Goal: Task Accomplishment & Management: Manage account settings

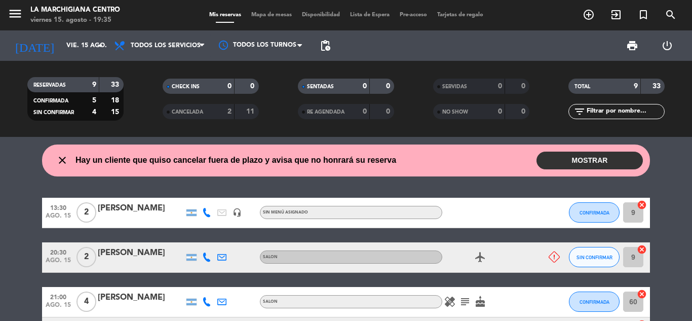
click at [587, 158] on button "MOSTRAR" at bounding box center [589, 160] width 106 height 18
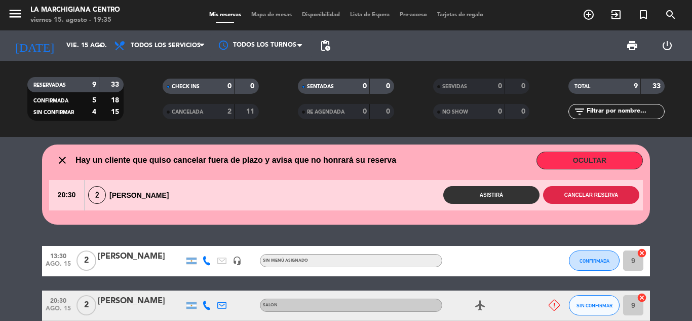
click at [582, 191] on button "Cancelar reserva" at bounding box center [591, 195] width 96 height 18
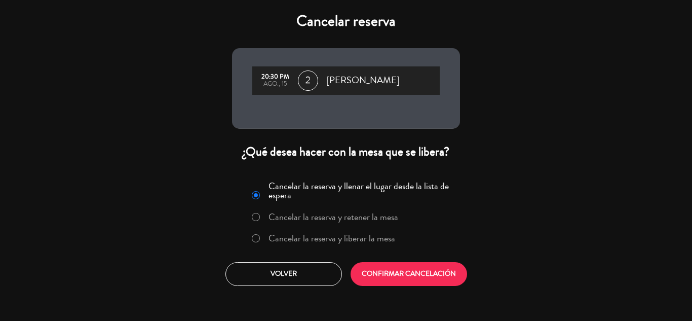
click at [280, 239] on label "Cancelar la reserva y liberar la mesa" at bounding box center [331, 237] width 127 height 9
click at [398, 269] on button "CONFIRMAR CANCELACIÓN" at bounding box center [409, 274] width 116 height 24
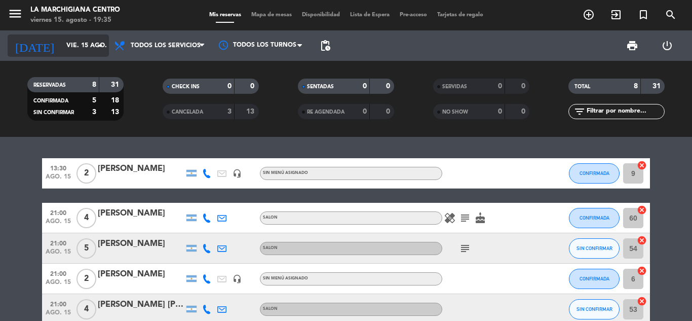
click at [98, 42] on icon "arrow_drop_down" at bounding box center [100, 46] width 12 height 12
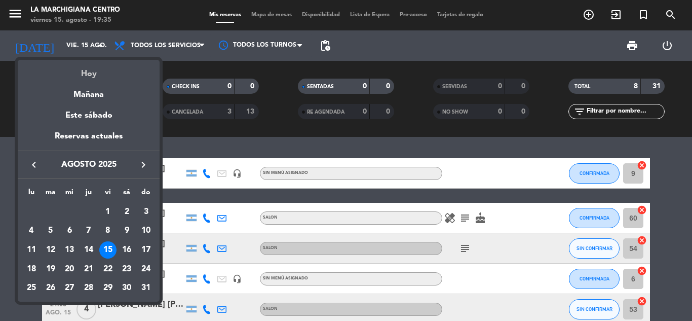
click at [88, 76] on div "Hoy" at bounding box center [89, 70] width 142 height 21
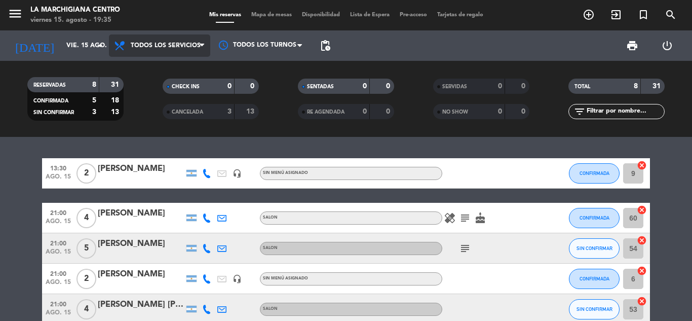
click at [202, 46] on icon at bounding box center [202, 46] width 5 height 8
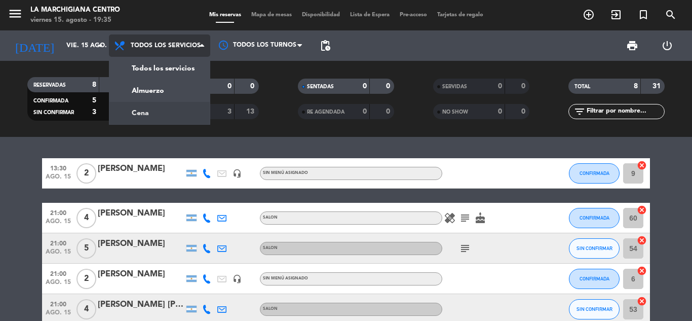
click at [147, 109] on div "menu La Marchigiana Centro viernes 15. agosto - 19:35 Mis reservas Mapa de mesa…" at bounding box center [346, 68] width 692 height 137
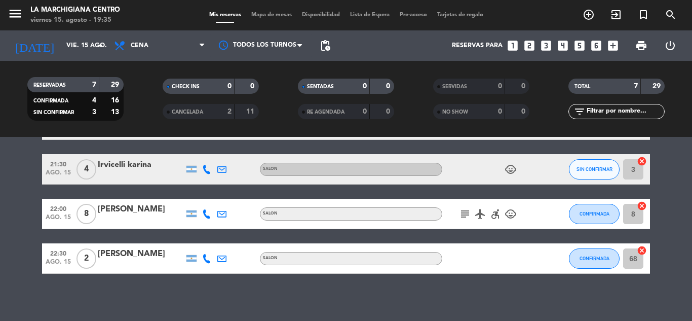
scroll to position [169, 0]
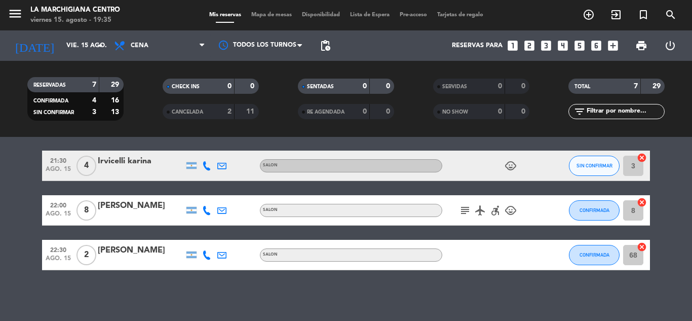
click at [463, 209] on icon "subject" at bounding box center [465, 210] width 12 height 12
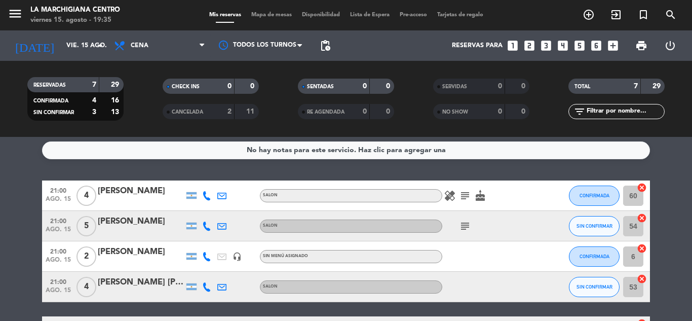
scroll to position [0, 0]
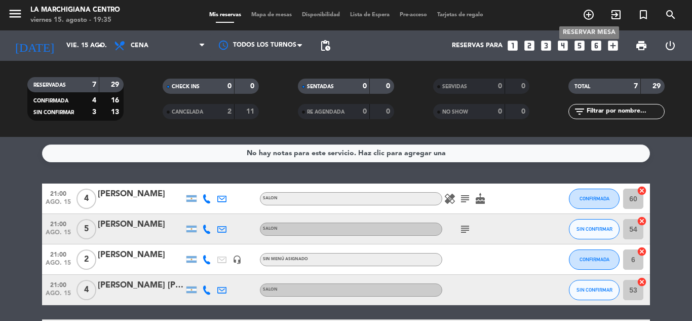
click at [587, 15] on icon "add_circle_outline" at bounding box center [588, 15] width 12 height 12
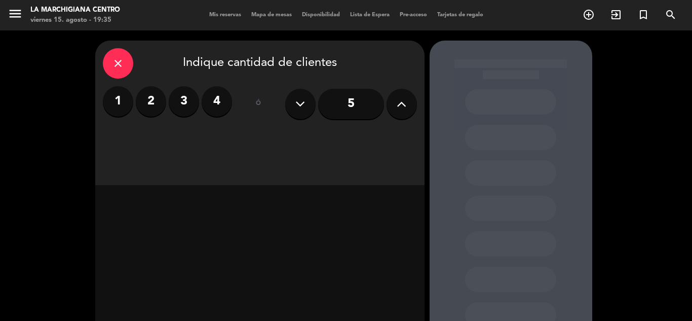
click at [149, 105] on label "2" at bounding box center [151, 101] width 30 height 30
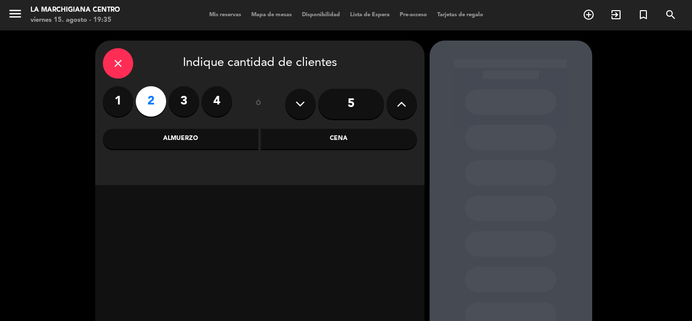
click at [293, 142] on div "Cena" at bounding box center [339, 139] width 156 height 20
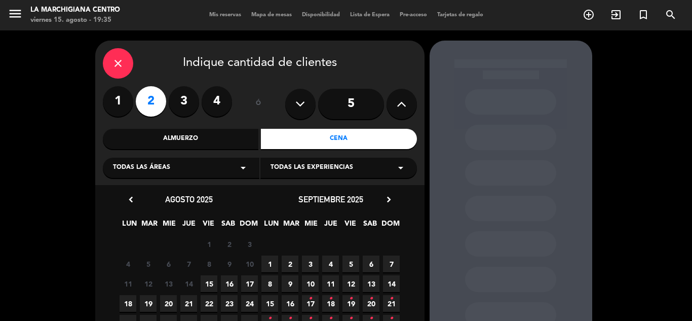
click at [209, 280] on span "15" at bounding box center [209, 283] width 17 height 17
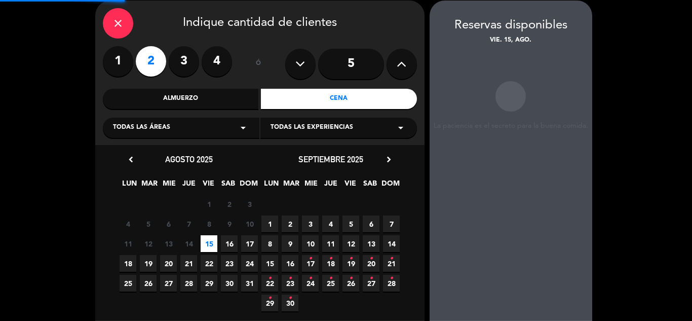
scroll to position [41, 0]
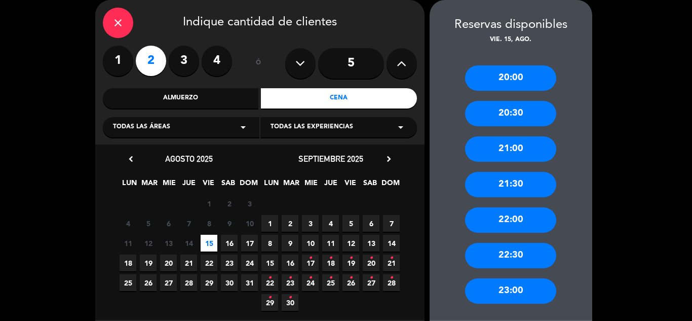
click at [510, 147] on div "21:00" at bounding box center [510, 148] width 91 height 25
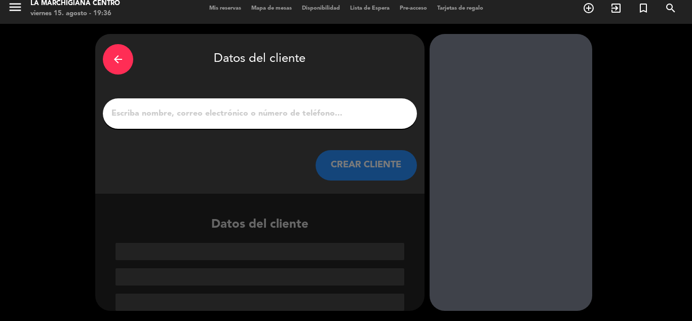
click at [221, 112] on input "1" at bounding box center [259, 113] width 299 height 14
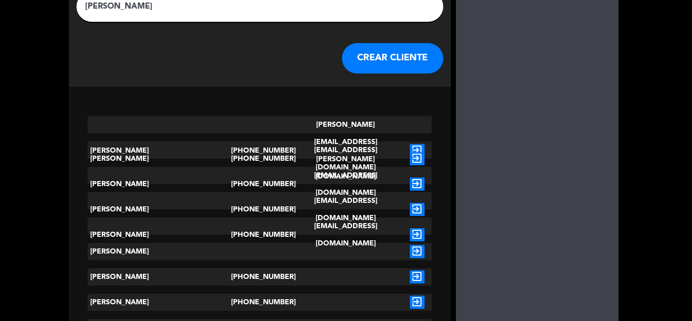
scroll to position [0, 0]
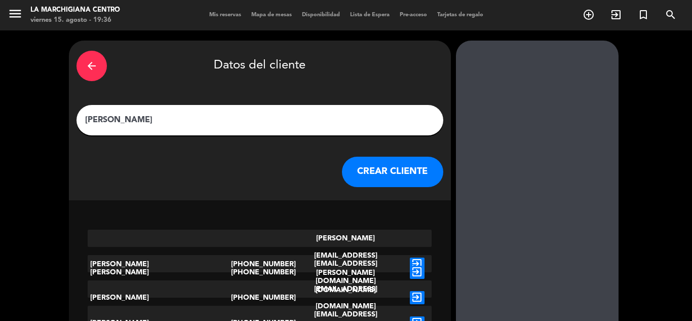
type input "[PERSON_NAME]"
click at [368, 171] on button "CREAR CLIENTE" at bounding box center [392, 172] width 101 height 30
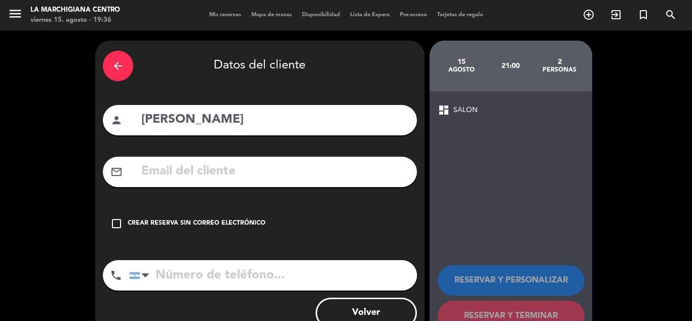
click at [177, 275] on input "tel" at bounding box center [273, 275] width 288 height 30
type input "3424056334"
click at [111, 224] on icon "check_box_outline_blank" at bounding box center [116, 223] width 12 height 12
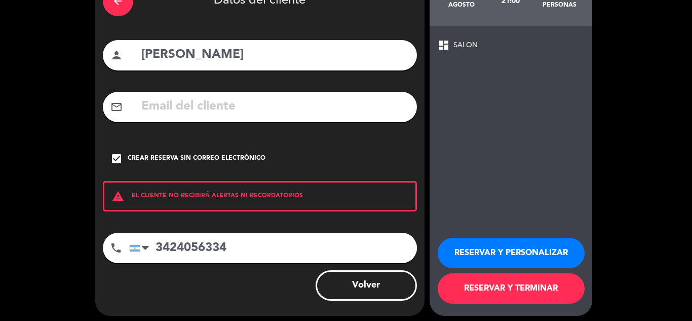
scroll to position [70, 0]
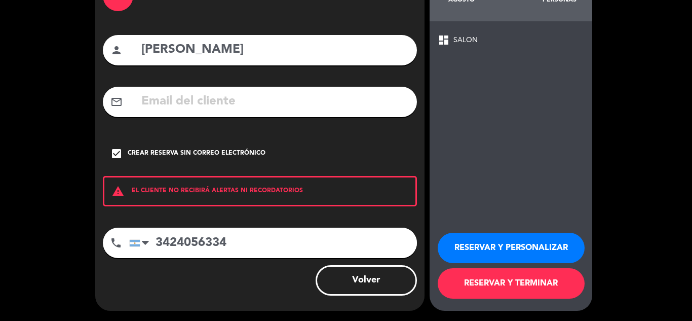
click at [499, 287] on button "RESERVAR Y TERMINAR" at bounding box center [511, 283] width 147 height 30
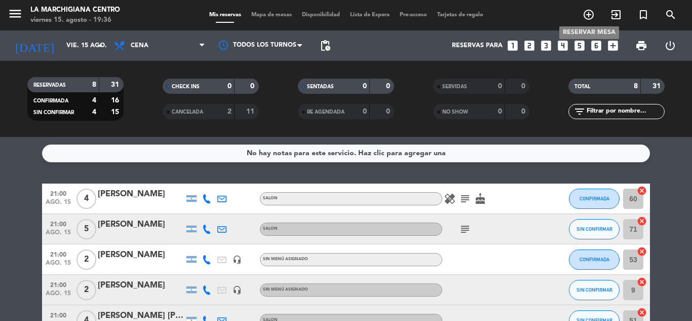
click at [588, 16] on icon "add_circle_outline" at bounding box center [588, 15] width 12 height 12
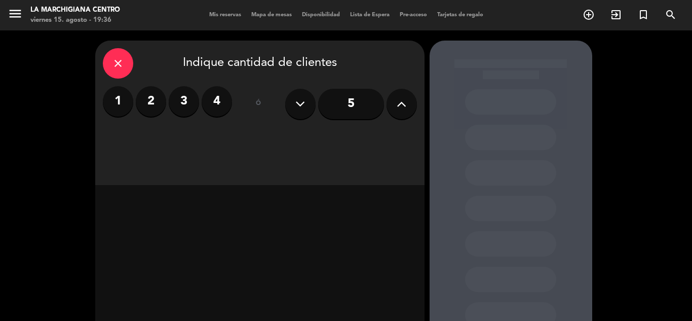
click at [222, 103] on label "4" at bounding box center [217, 101] width 30 height 30
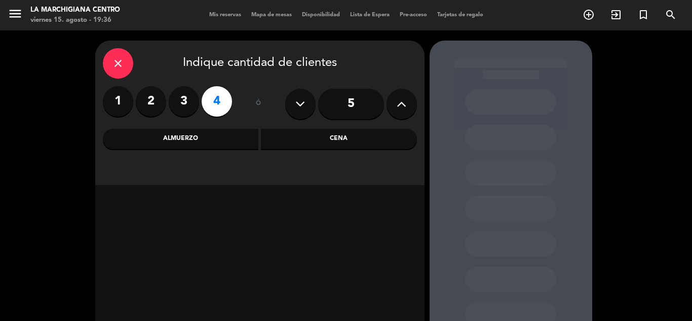
click at [315, 132] on div "Cena" at bounding box center [339, 139] width 156 height 20
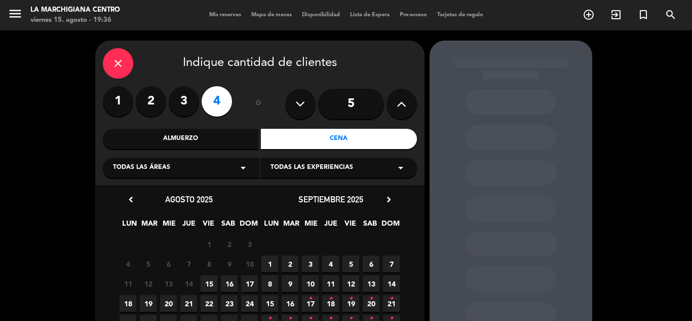
click at [208, 281] on span "15" at bounding box center [209, 283] width 17 height 17
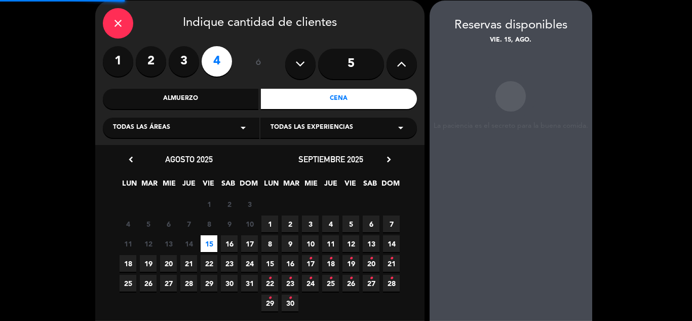
scroll to position [41, 0]
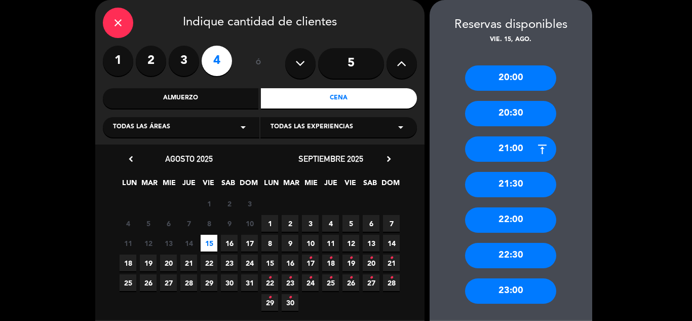
click at [499, 150] on div "21:00" at bounding box center [510, 148] width 91 height 25
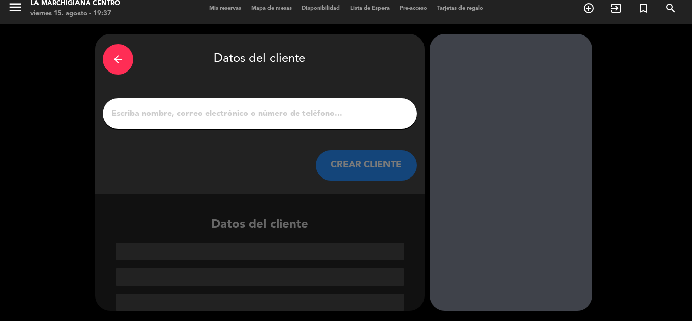
scroll to position [7, 0]
click at [258, 116] on input "1" at bounding box center [259, 113] width 299 height 14
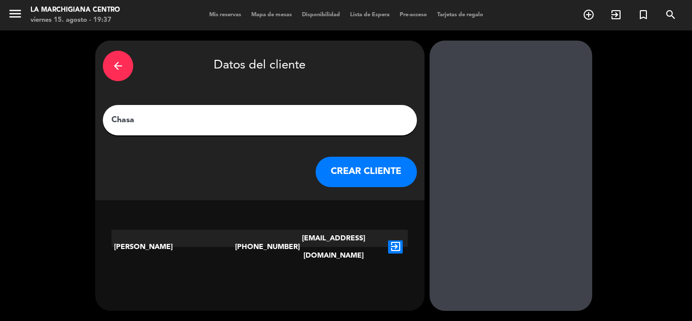
type input "Chasa"
click at [370, 166] on button "CREAR CLIENTE" at bounding box center [366, 172] width 101 height 30
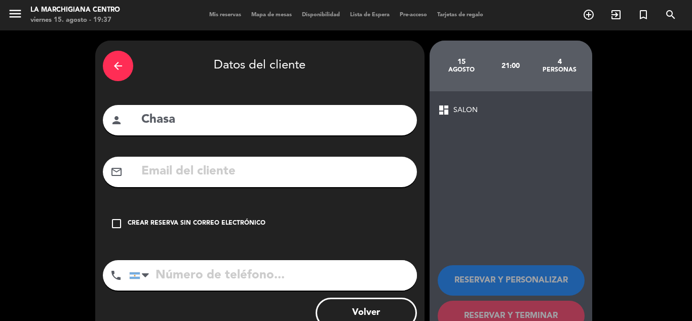
click at [301, 280] on input "tel" at bounding box center [273, 275] width 288 height 30
type input "2614533506"
click at [130, 223] on div "Crear reserva sin correo electrónico" at bounding box center [197, 223] width 138 height 10
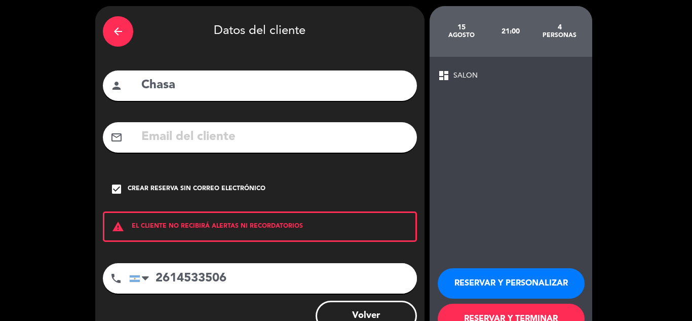
scroll to position [70, 0]
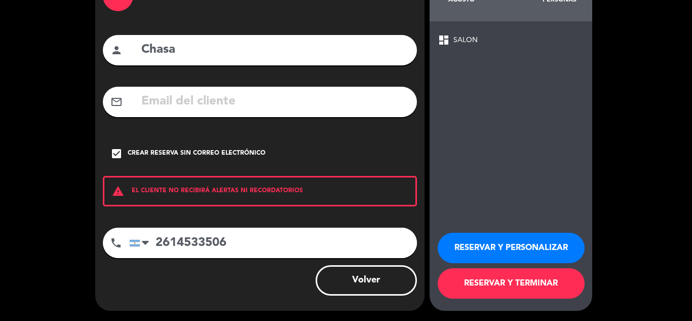
click at [495, 277] on button "RESERVAR Y TERMINAR" at bounding box center [511, 283] width 147 height 30
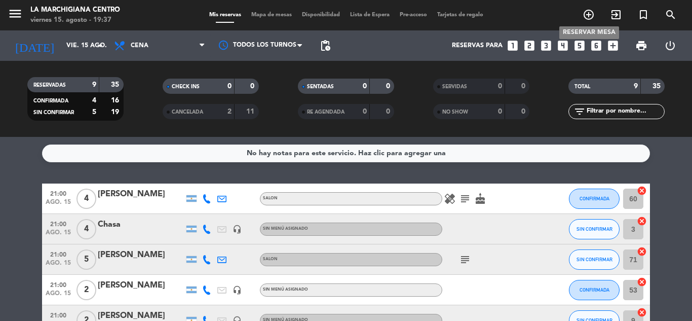
click at [588, 9] on icon "add_circle_outline" at bounding box center [588, 15] width 12 height 12
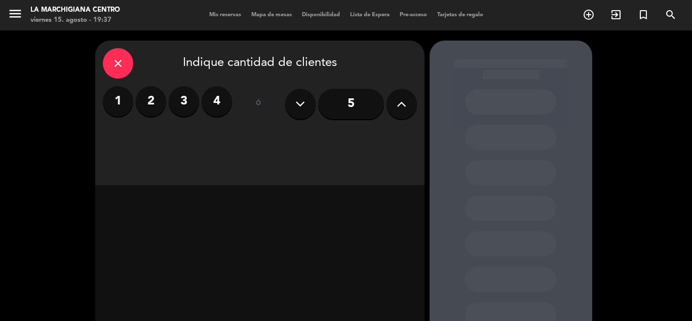
click at [227, 102] on label "4" at bounding box center [217, 101] width 30 height 30
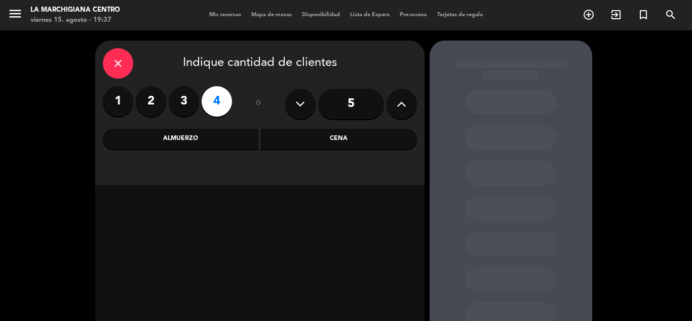
click at [320, 144] on div "Cena" at bounding box center [339, 139] width 156 height 20
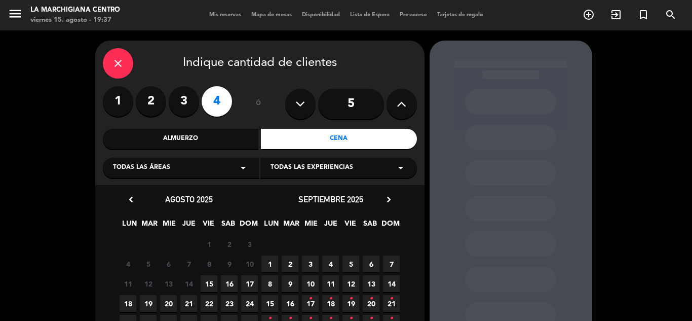
click at [209, 278] on span "15" at bounding box center [209, 283] width 17 height 17
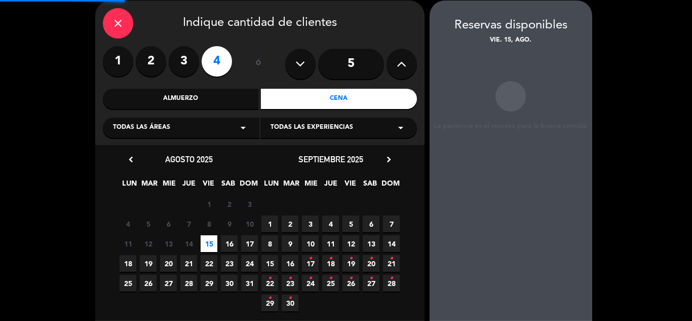
scroll to position [41, 0]
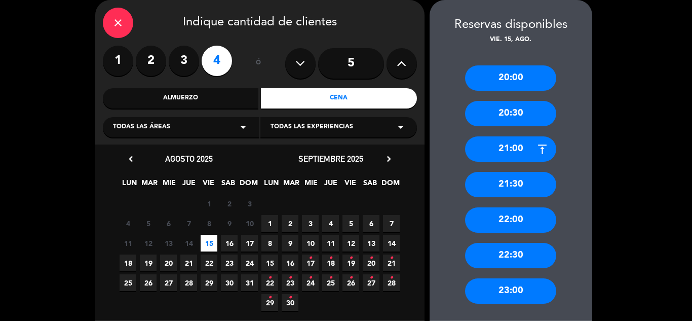
click at [508, 116] on div "20:30" at bounding box center [510, 113] width 91 height 25
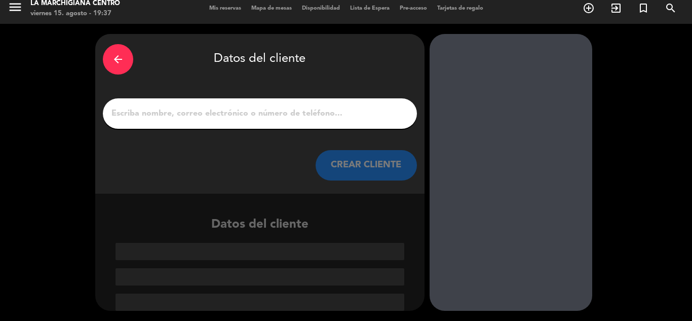
click at [235, 115] on input "1" at bounding box center [259, 113] width 299 height 14
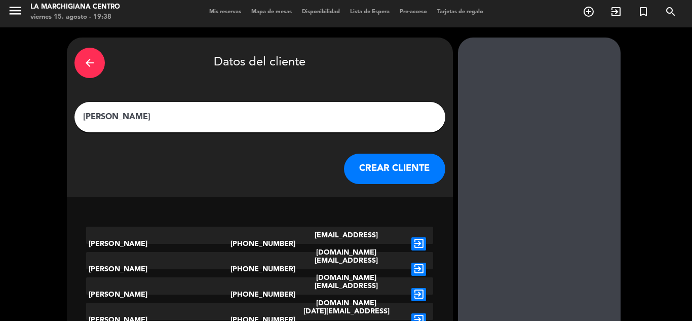
scroll to position [0, 0]
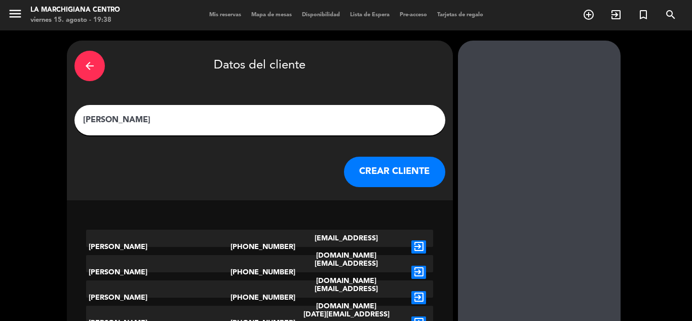
type input "[PERSON_NAME]"
click at [365, 175] on button "CREAR CLIENTE" at bounding box center [394, 172] width 101 height 30
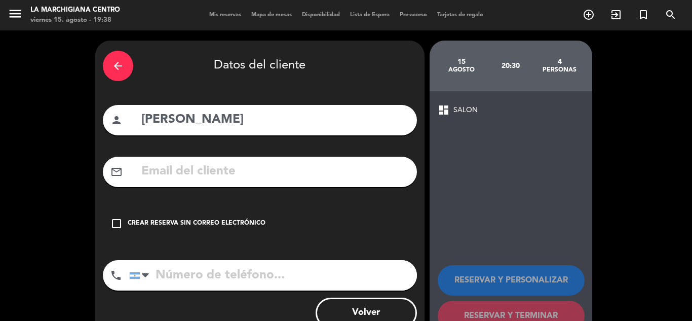
click at [217, 273] on input "tel" at bounding box center [273, 275] width 288 height 30
type input "1121578351"
click at [117, 221] on icon "check_box_outline_blank" at bounding box center [116, 223] width 12 height 12
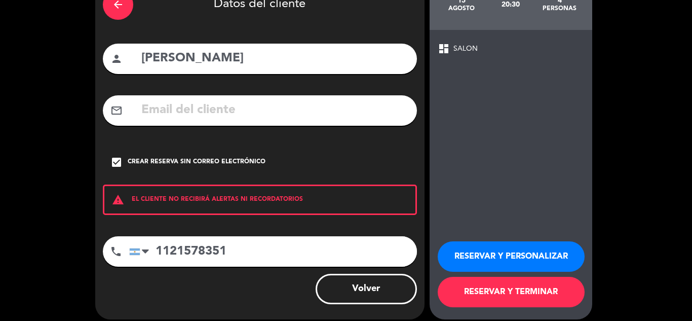
scroll to position [70, 0]
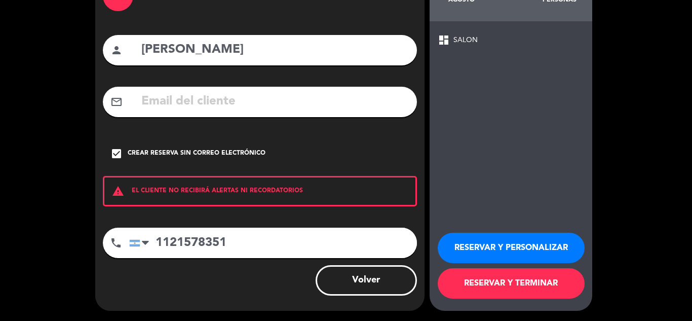
click at [504, 280] on button "RESERVAR Y TERMINAR" at bounding box center [511, 283] width 147 height 30
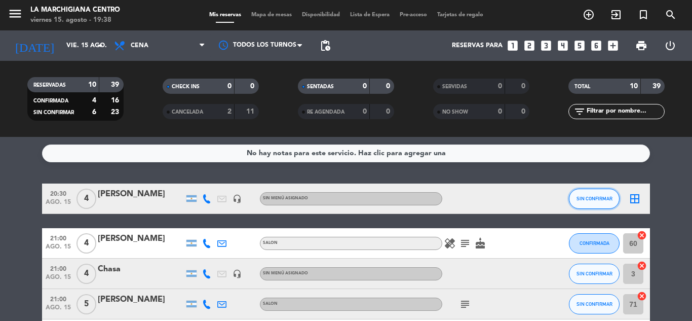
click at [600, 202] on button "SIN CONFIRMAR" at bounding box center [594, 198] width 51 height 20
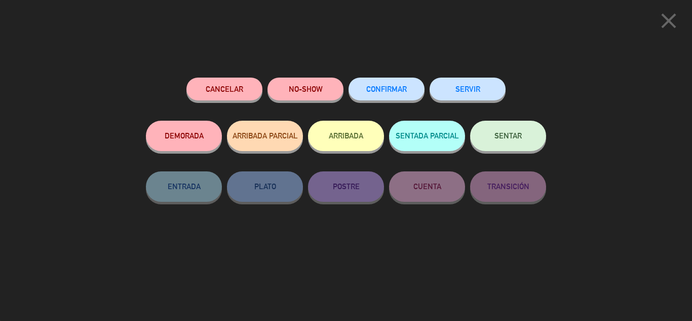
click at [385, 93] on span "CONFIRMAR" at bounding box center [386, 89] width 41 height 9
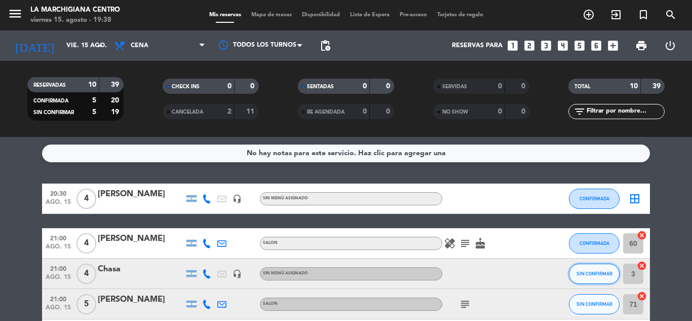
click at [602, 279] on button "SIN CONFIRMAR" at bounding box center [594, 273] width 51 height 20
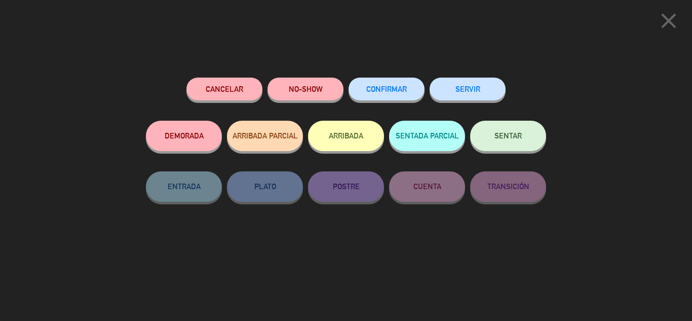
click at [384, 89] on span "CONFIRMAR" at bounding box center [386, 89] width 41 height 9
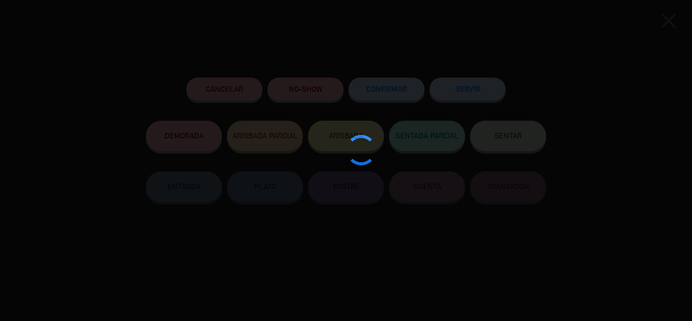
type input "49"
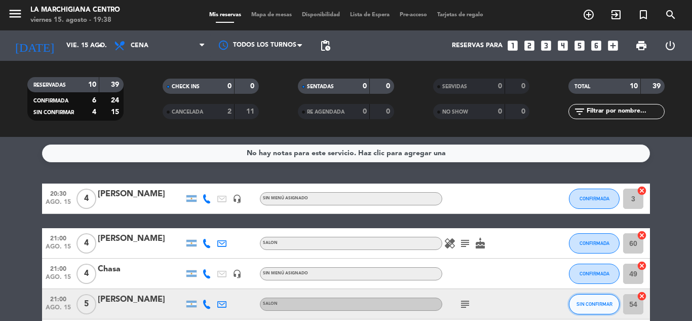
click at [595, 298] on button "SIN CONFIRMAR" at bounding box center [594, 304] width 51 height 20
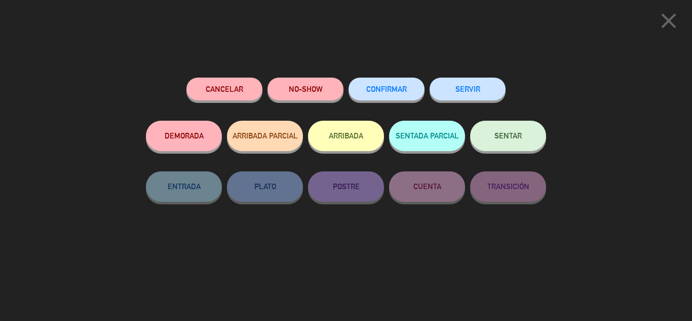
click at [378, 85] on button "CONFIRMAR" at bounding box center [386, 88] width 76 height 23
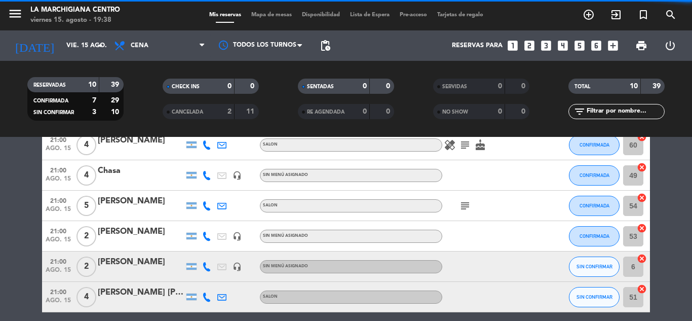
scroll to position [101, 0]
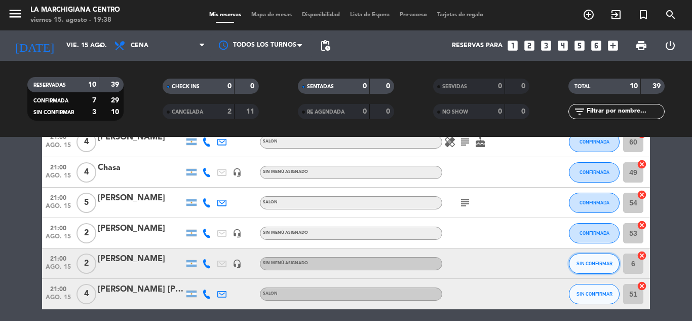
click at [598, 266] on button "SIN CONFIRMAR" at bounding box center [594, 263] width 51 height 20
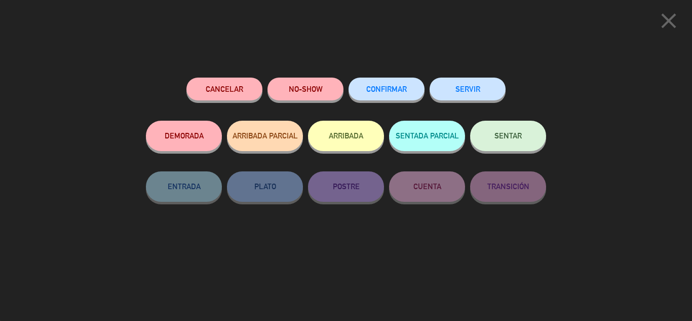
click at [400, 84] on button "CONFIRMAR" at bounding box center [386, 88] width 76 height 23
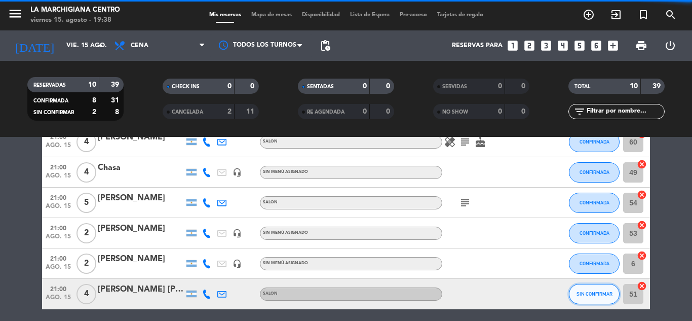
click at [582, 293] on span "SIN CONFIRMAR" at bounding box center [594, 294] width 36 height 6
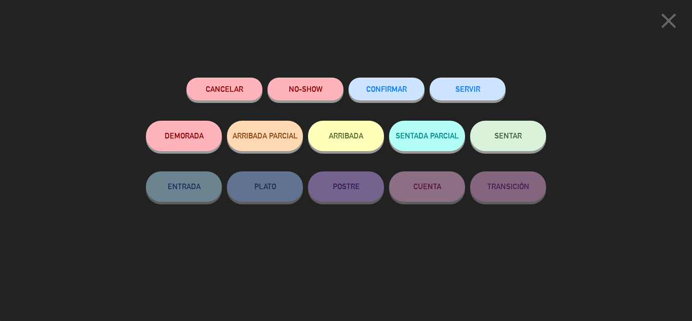
click at [383, 88] on span "CONFIRMAR" at bounding box center [386, 89] width 41 height 9
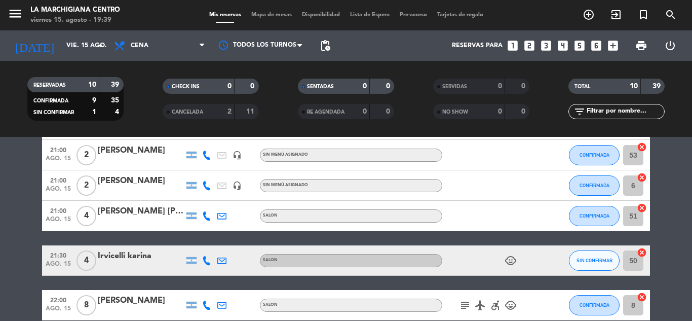
scroll to position [203, 0]
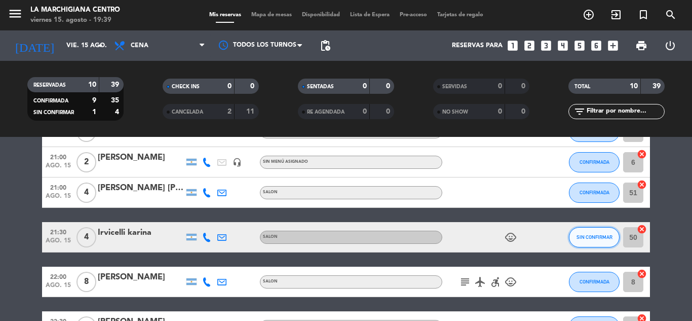
click at [593, 239] on span "SIN CONFIRMAR" at bounding box center [594, 237] width 36 height 6
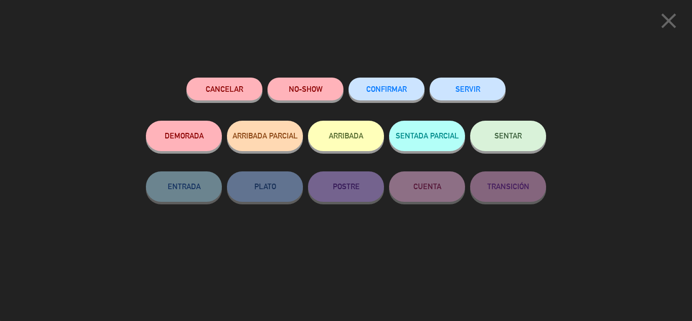
click at [391, 94] on button "CONFIRMAR" at bounding box center [386, 88] width 76 height 23
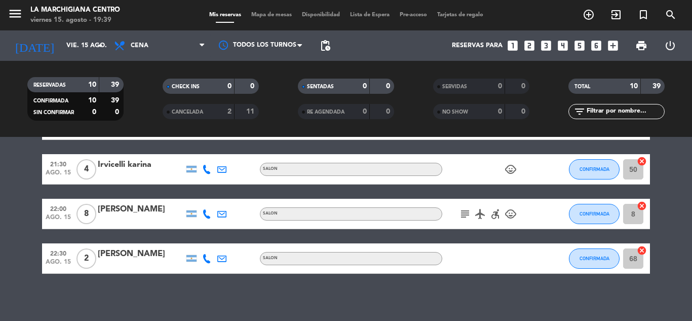
scroll to position [274, 0]
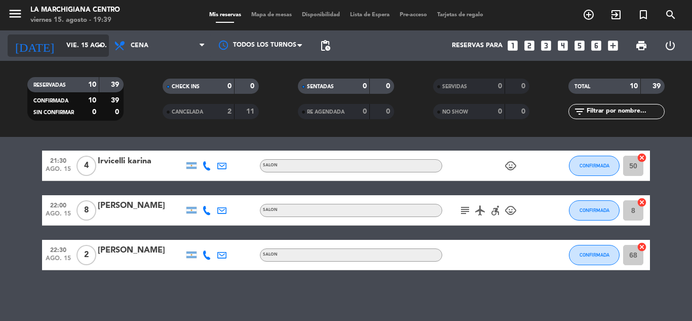
click at [98, 47] on icon "arrow_drop_down" at bounding box center [100, 46] width 12 height 12
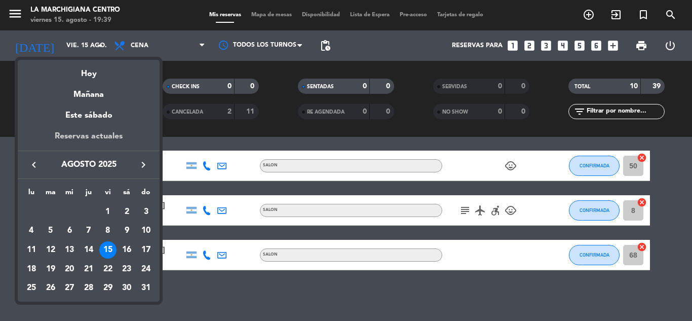
click at [92, 131] on div "Reservas actuales" at bounding box center [89, 140] width 142 height 21
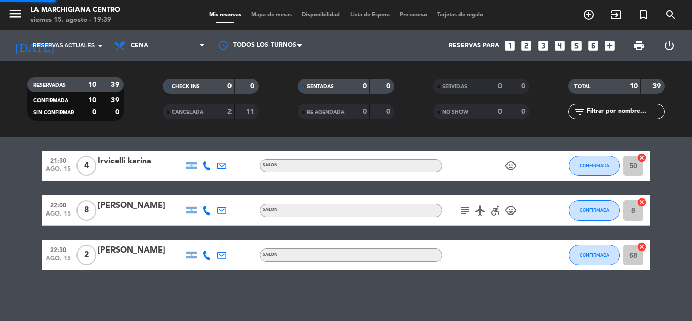
scroll to position [249, 0]
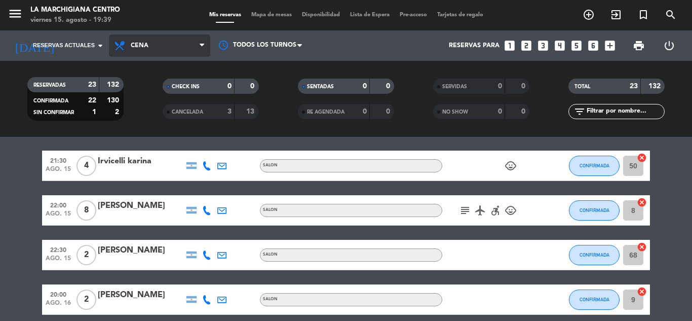
click at [202, 45] on icon at bounding box center [202, 46] width 5 height 8
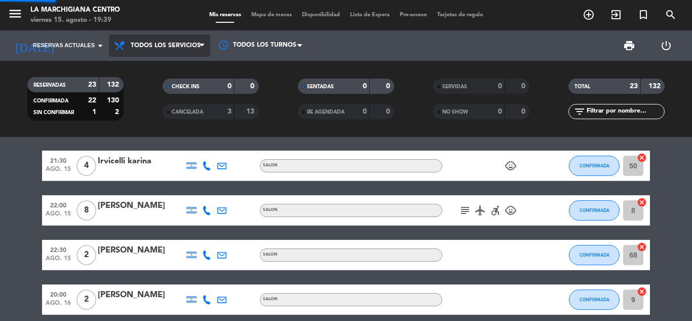
click at [171, 65] on div "menu La Marchigiana Centro viernes 15. agosto - 19:39 Mis reservas Mapa de mesa…" at bounding box center [346, 68] width 692 height 137
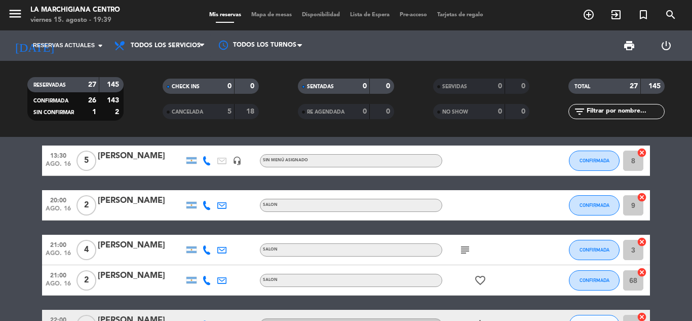
scroll to position [456, 0]
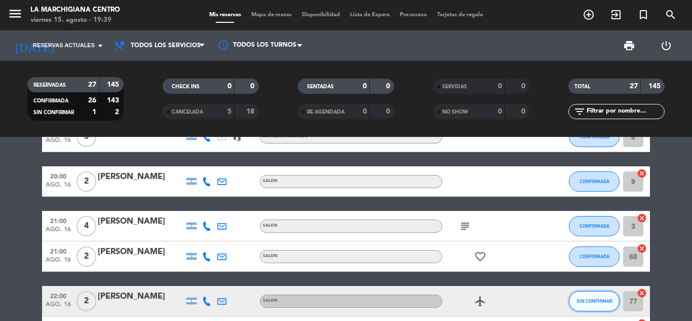
click at [593, 301] on span "SIN CONFIRMAR" at bounding box center [594, 301] width 36 height 6
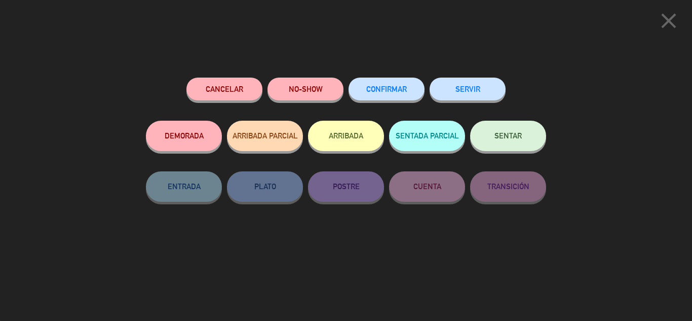
click at [388, 90] on span "CONFIRMAR" at bounding box center [386, 89] width 41 height 9
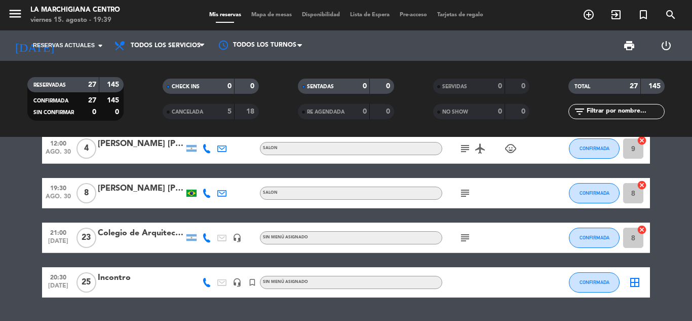
scroll to position [962, 0]
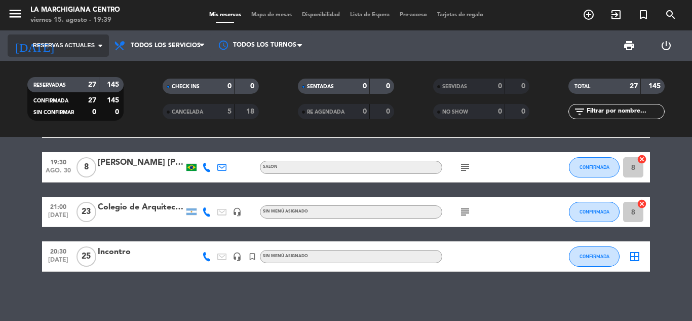
click at [100, 48] on icon "arrow_drop_down" at bounding box center [100, 46] width 12 height 12
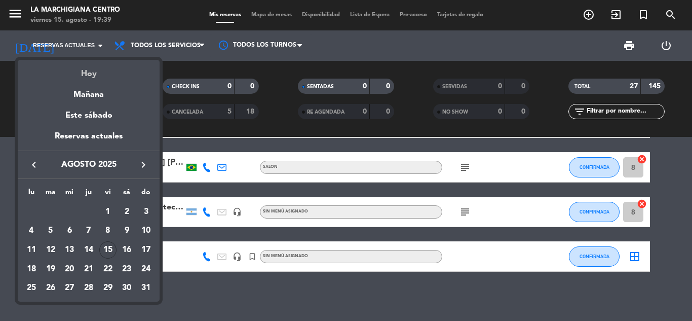
click at [93, 77] on div "Hoy" at bounding box center [89, 70] width 142 height 21
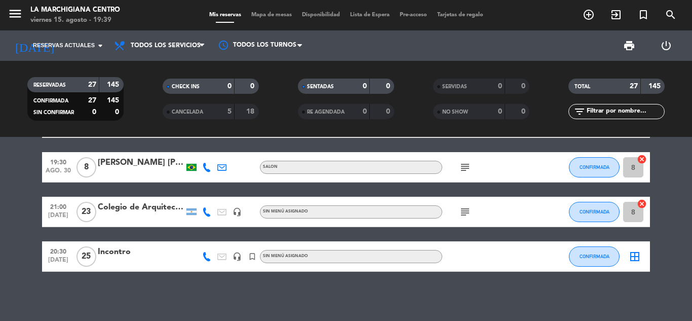
type input "vie. 15 ago."
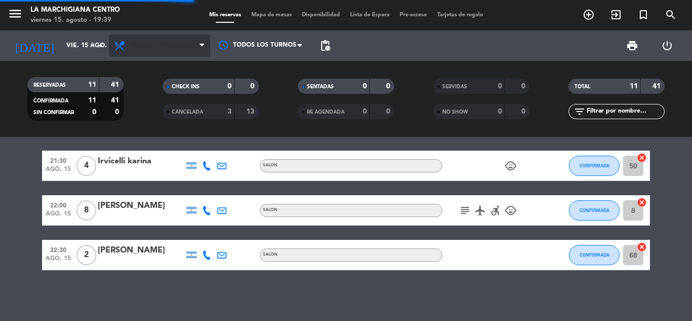
scroll to position [293, 0]
click at [201, 47] on icon at bounding box center [202, 46] width 5 height 8
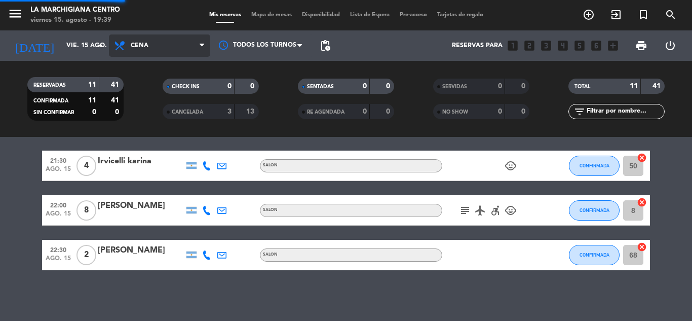
click at [148, 111] on div "menu La Marchigiana Centro viernes 15. agosto - 19:39 Mis reservas Mapa de mesa…" at bounding box center [346, 68] width 692 height 137
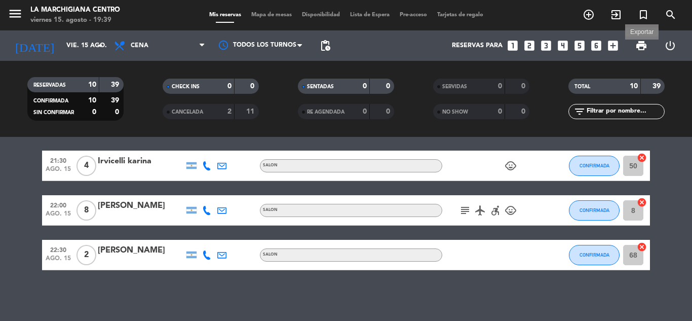
click at [636, 49] on span "print" at bounding box center [641, 46] width 12 height 12
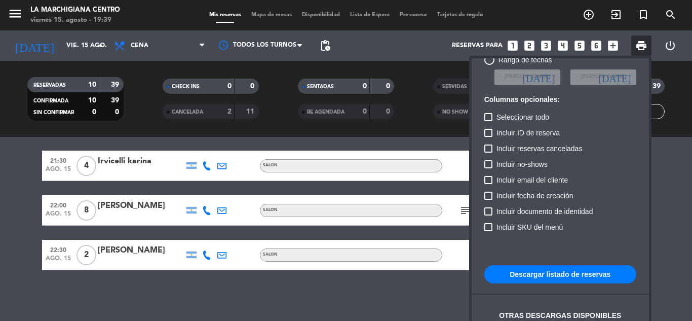
scroll to position [62, 0]
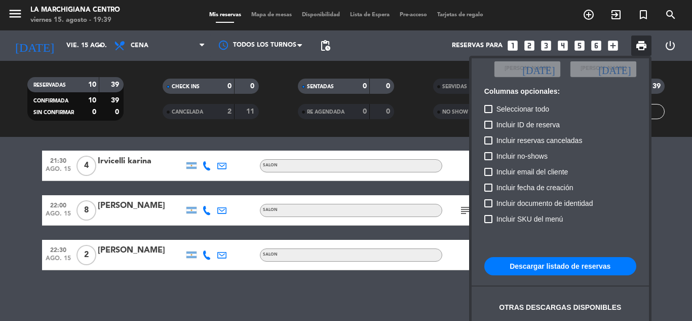
click at [550, 262] on button "Descargar listado de reservas" at bounding box center [560, 266] width 152 height 18
click at [350, 294] on div at bounding box center [346, 160] width 692 height 321
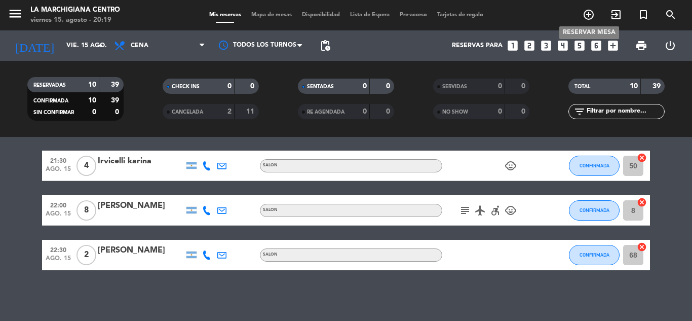
click at [588, 14] on icon "add_circle_outline" at bounding box center [588, 15] width 12 height 12
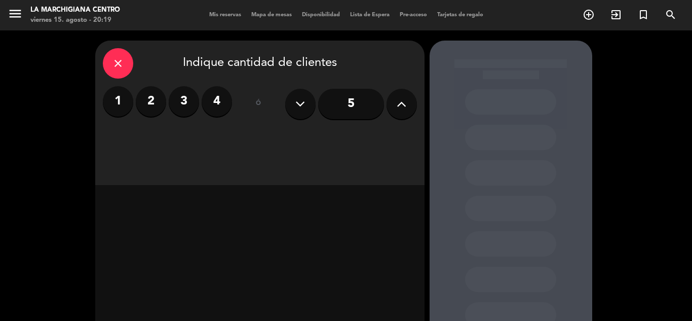
click at [178, 99] on label "3" at bounding box center [184, 101] width 30 height 30
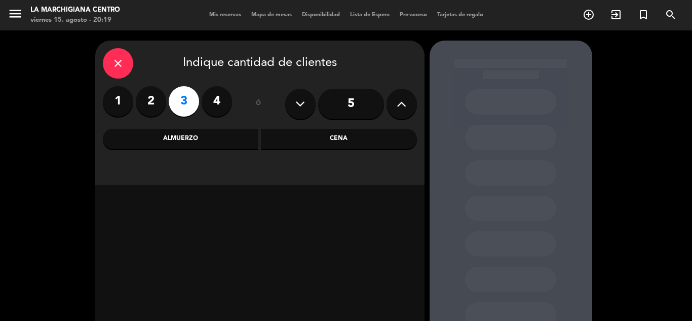
click at [306, 142] on div "Cena" at bounding box center [339, 139] width 156 height 20
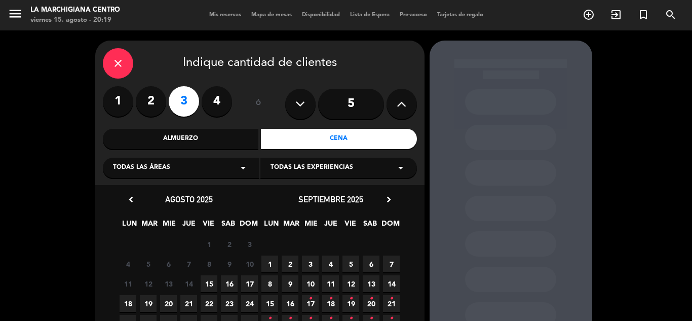
click at [210, 283] on span "15" at bounding box center [209, 283] width 17 height 17
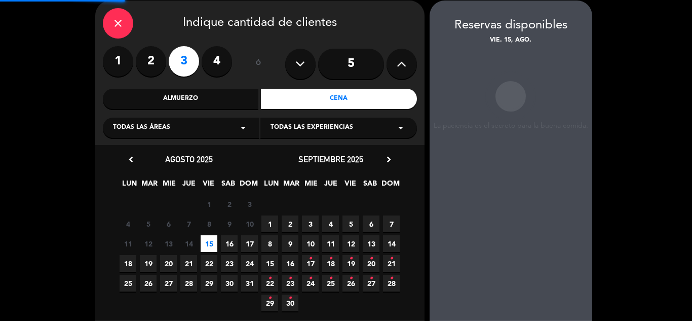
scroll to position [41, 0]
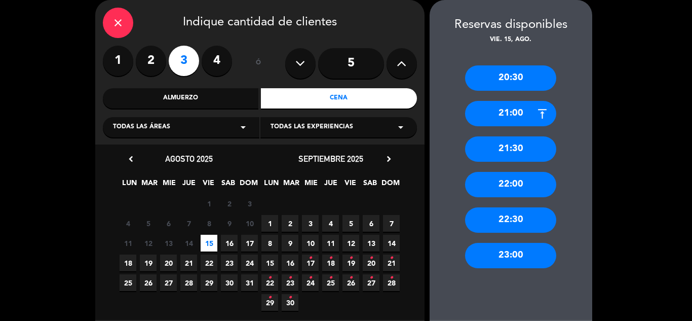
click at [521, 116] on div "21:00" at bounding box center [510, 113] width 91 height 25
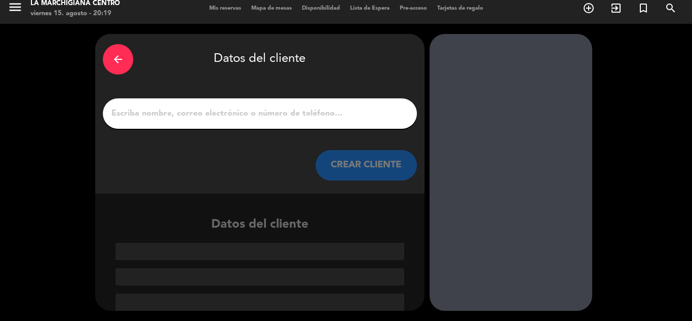
click at [236, 119] on input "1" at bounding box center [259, 113] width 299 height 14
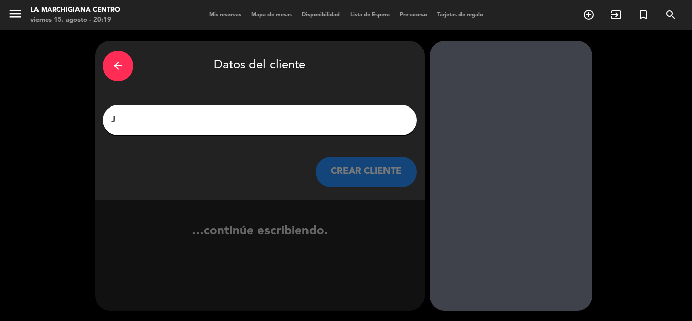
scroll to position [0, 0]
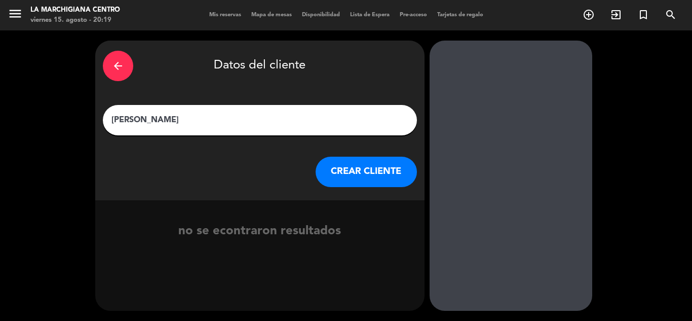
type input "[PERSON_NAME]"
click at [351, 169] on button "CREAR CLIENTE" at bounding box center [366, 172] width 101 height 30
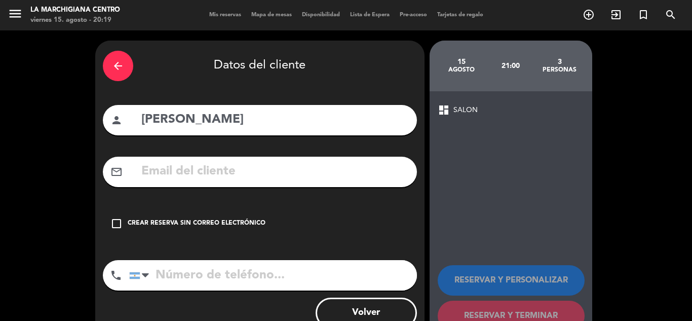
click at [140, 222] on div "Crear reserva sin correo electrónico" at bounding box center [197, 223] width 138 height 10
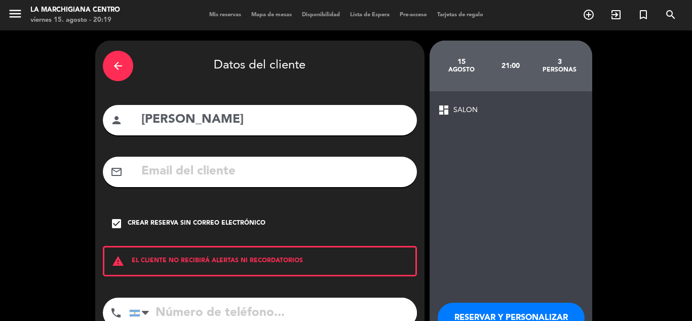
click at [184, 312] on input "tel" at bounding box center [273, 312] width 288 height 30
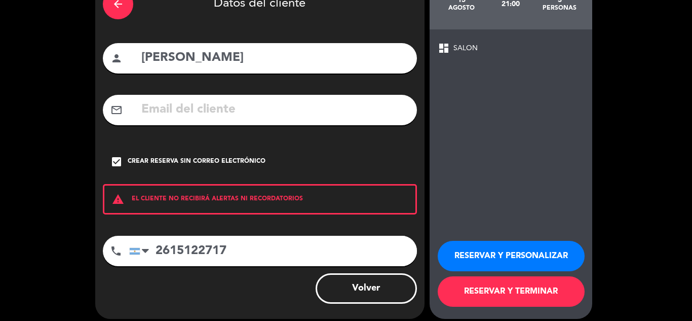
scroll to position [70, 0]
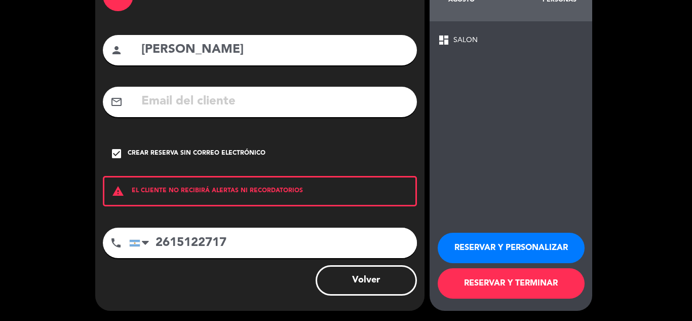
type input "2615122717"
click at [485, 276] on button "RESERVAR Y TERMINAR" at bounding box center [511, 283] width 147 height 30
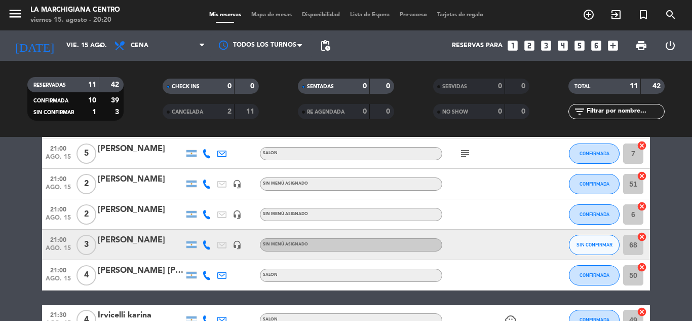
scroll to position [152, 0]
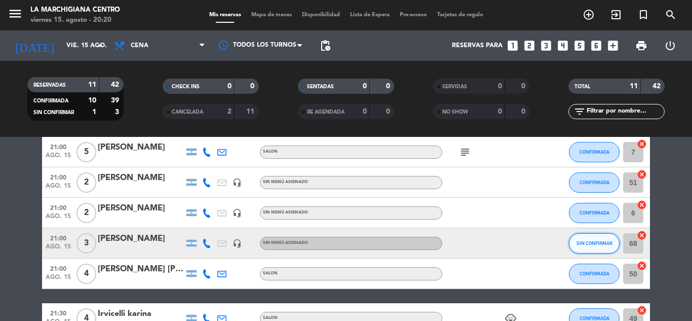
click at [570, 241] on button "SIN CONFIRMAR" at bounding box center [594, 243] width 51 height 20
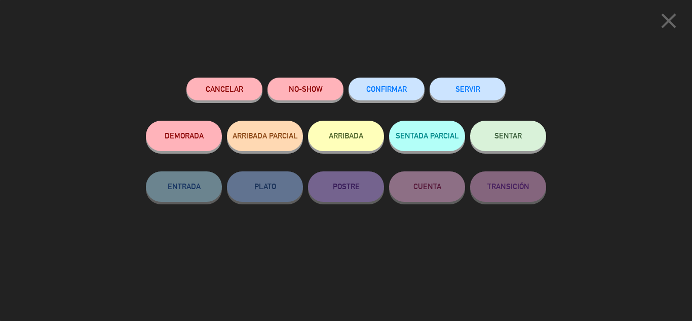
click at [395, 91] on span "CONFIRMAR" at bounding box center [386, 89] width 41 height 9
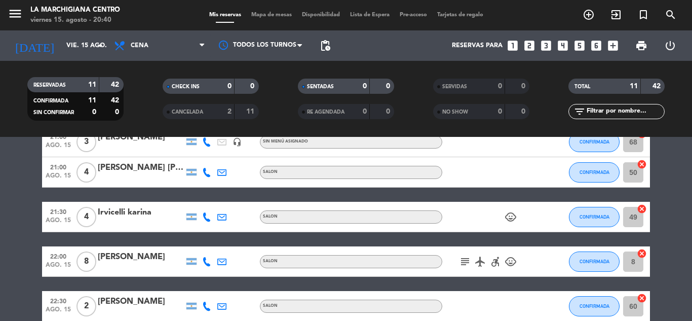
scroll to position [51, 0]
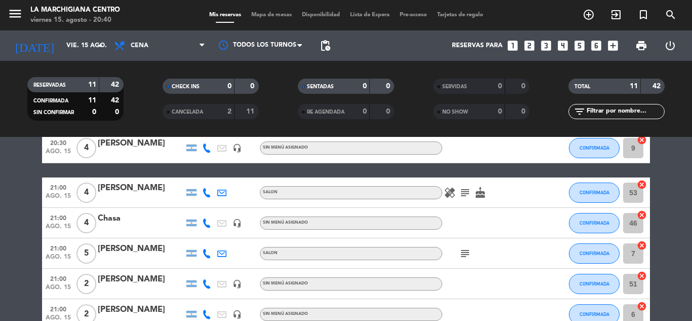
click at [463, 254] on icon "subject" at bounding box center [465, 253] width 12 height 12
click at [488, 246] on div "subject Chivo" at bounding box center [487, 253] width 91 height 30
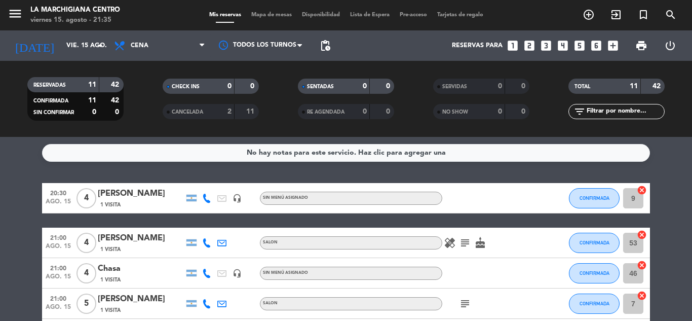
scroll to position [0, 0]
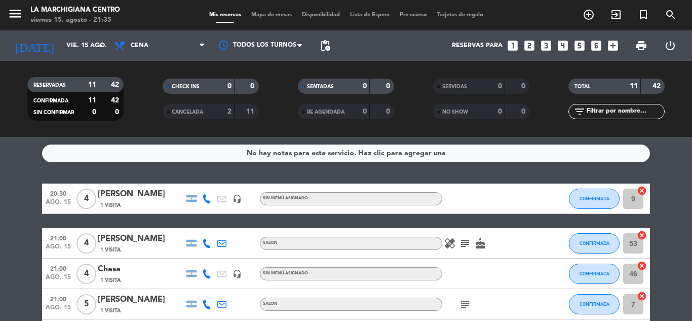
click at [464, 244] on icon "subject" at bounding box center [465, 243] width 12 height 12
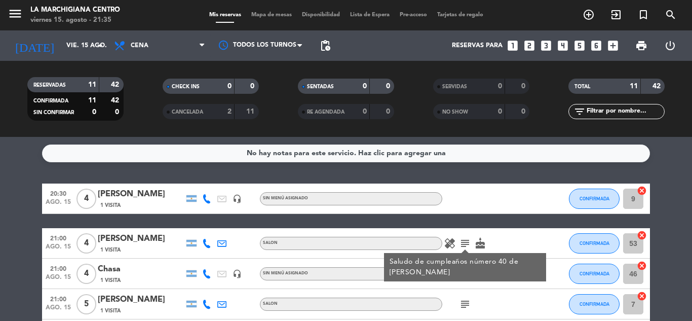
click at [464, 244] on icon "subject" at bounding box center [465, 243] width 12 height 12
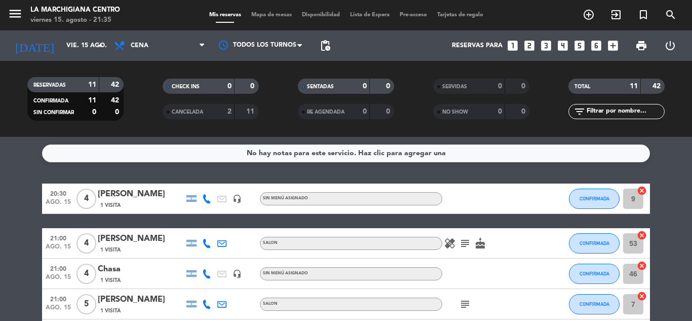
click at [460, 304] on icon "subject" at bounding box center [465, 304] width 12 height 12
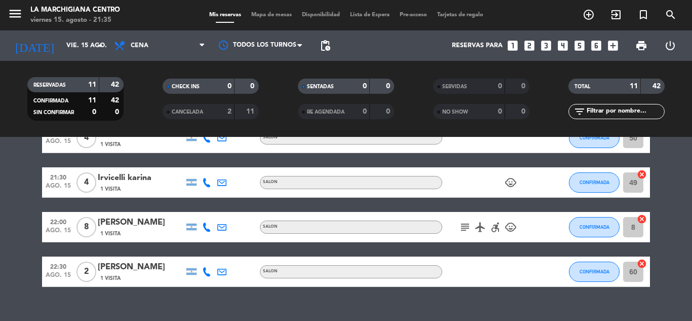
scroll to position [304, 0]
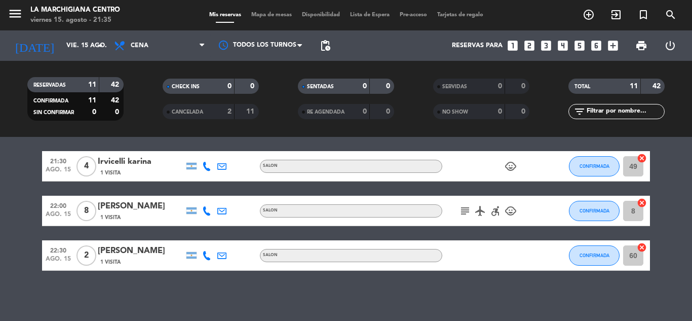
click at [464, 208] on icon "subject" at bounding box center [465, 211] width 12 height 12
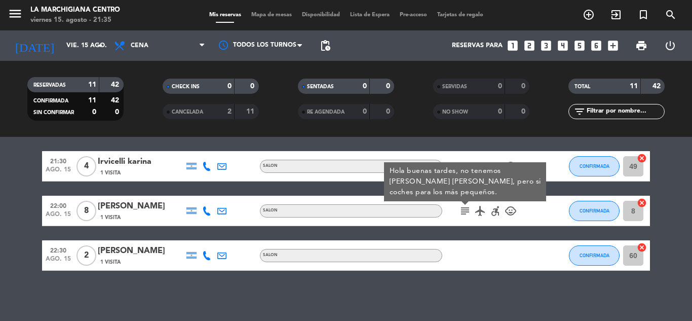
click at [464, 208] on icon "subject" at bounding box center [465, 211] width 12 height 12
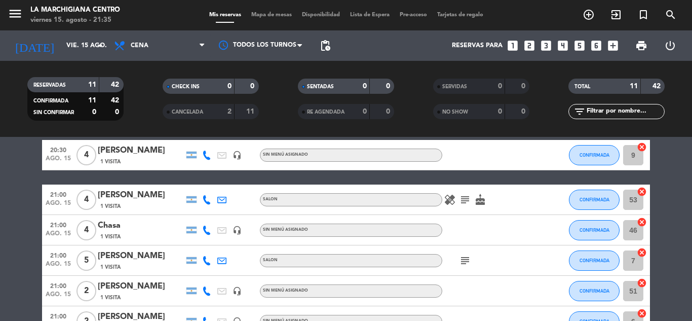
scroll to position [0, 0]
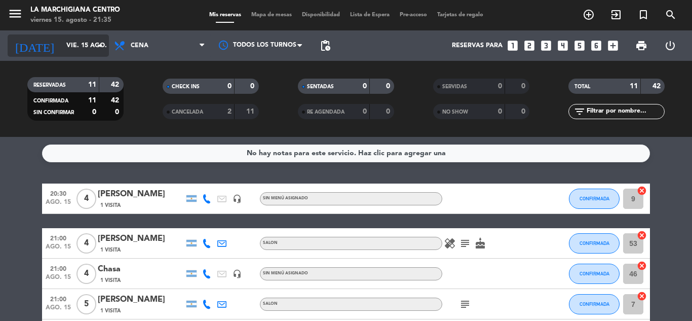
click at [87, 43] on input "vie. 15 ago." at bounding box center [104, 45] width 86 height 17
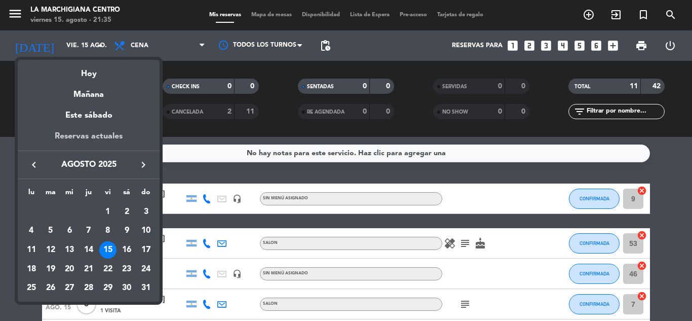
click at [98, 133] on div "Reservas actuales" at bounding box center [89, 140] width 142 height 21
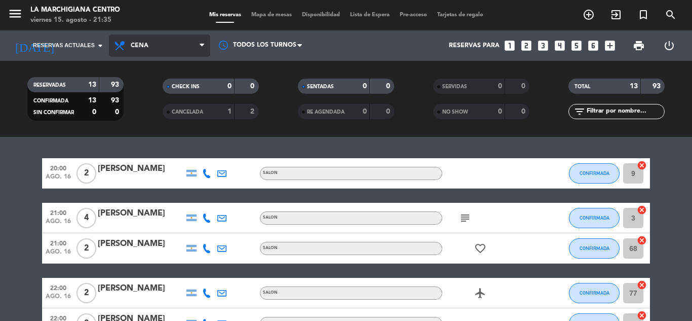
click at [190, 49] on span "Cena" at bounding box center [159, 45] width 101 height 22
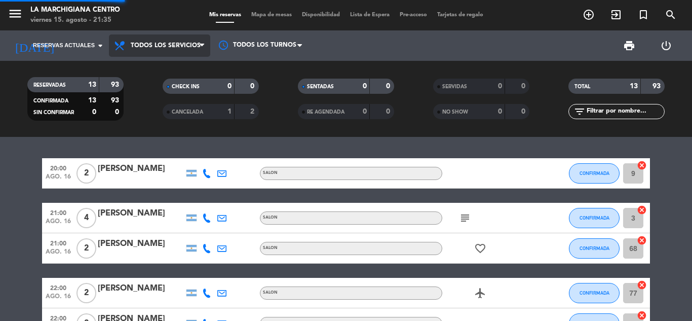
click at [184, 59] on div "Todos los servicios Almuerzo Cena Todos los servicios Todos los servicios Almue…" at bounding box center [159, 45] width 101 height 30
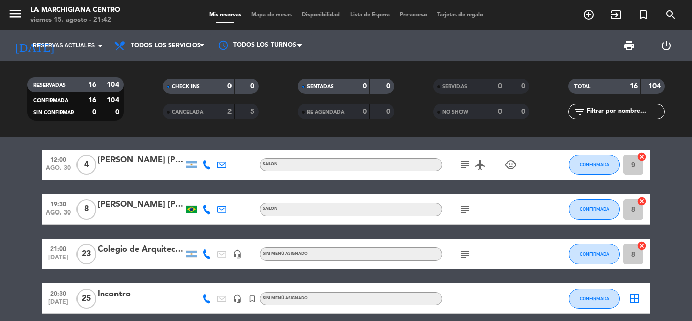
scroll to position [544, 0]
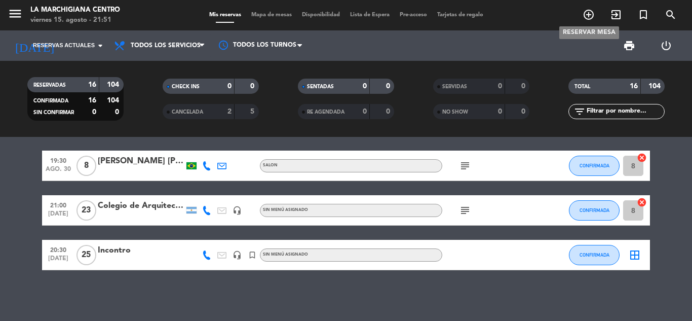
click at [582, 11] on icon "add_circle_outline" at bounding box center [588, 15] width 12 height 12
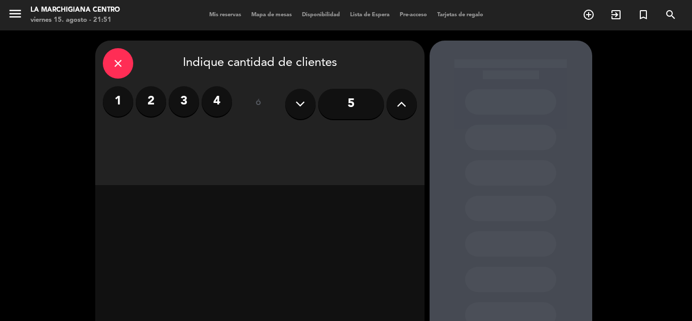
click at [412, 108] on button at bounding box center [401, 104] width 30 height 30
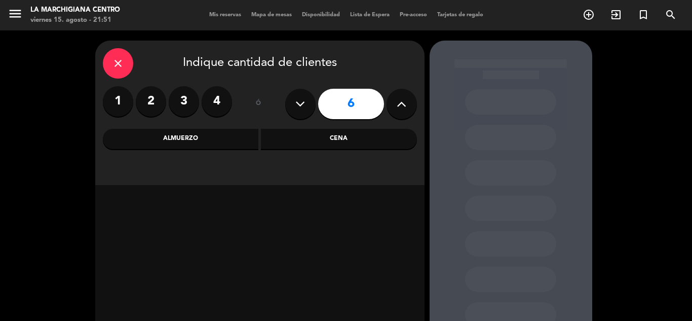
click at [269, 133] on div "Cena" at bounding box center [339, 139] width 156 height 20
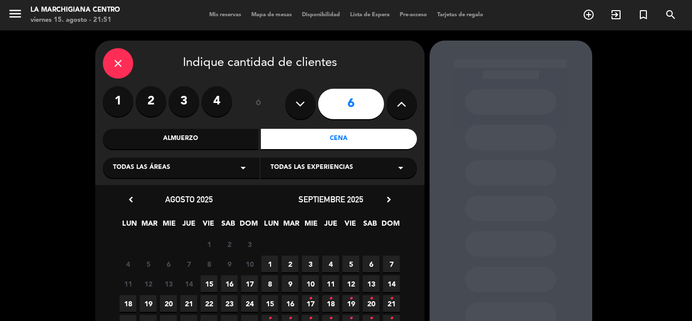
click at [231, 289] on span "16" at bounding box center [229, 283] width 17 height 17
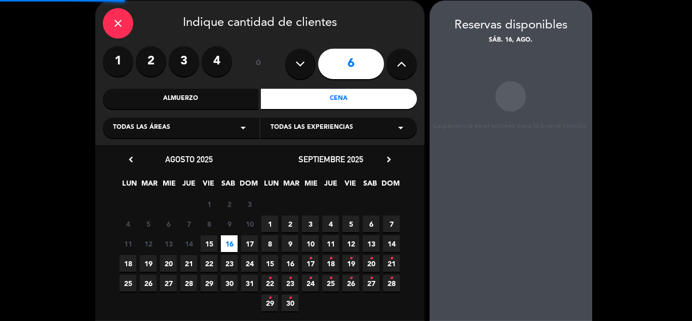
scroll to position [41, 0]
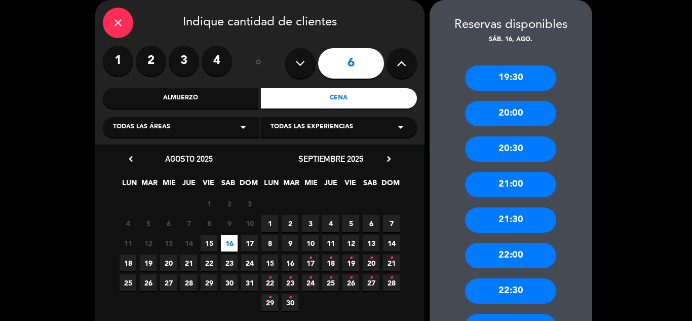
click at [521, 217] on div "21:30" at bounding box center [510, 219] width 91 height 25
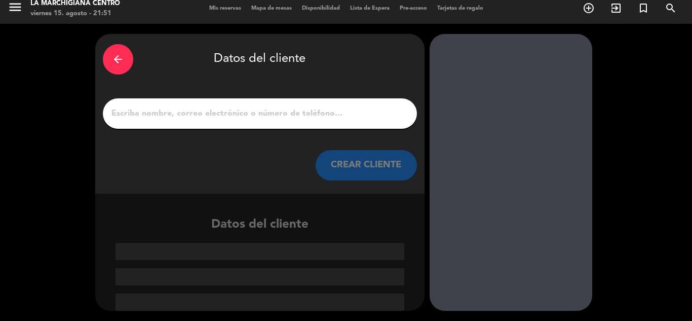
click at [202, 105] on div at bounding box center [260, 113] width 314 height 30
click at [202, 111] on input "1" at bounding box center [259, 113] width 299 height 14
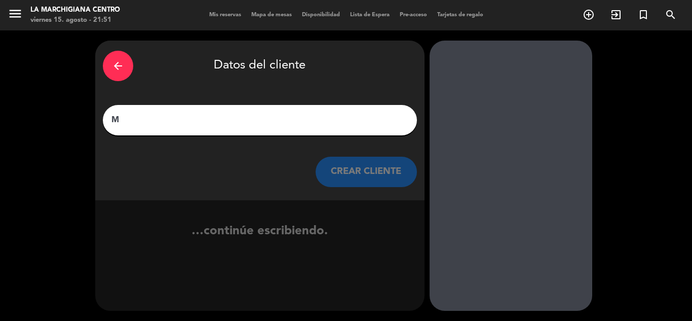
scroll to position [0, 0]
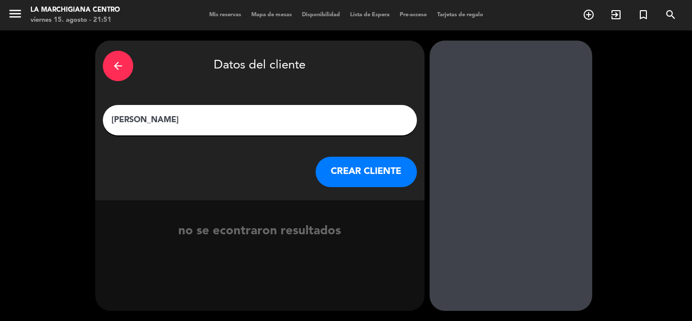
type input "[PERSON_NAME]"
click at [382, 173] on button "CREAR CLIENTE" at bounding box center [366, 172] width 101 height 30
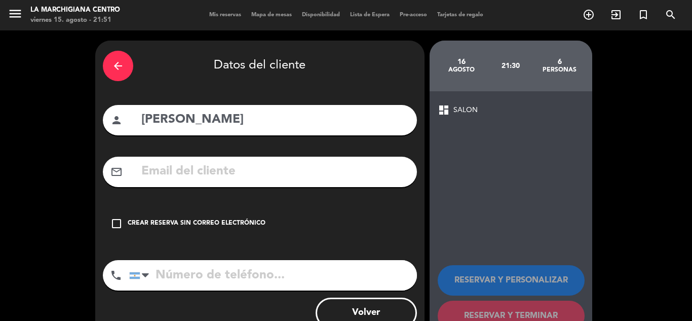
click at [136, 231] on div "check_box_outline_blank Crear reserva sin correo electrónico" at bounding box center [260, 223] width 314 height 30
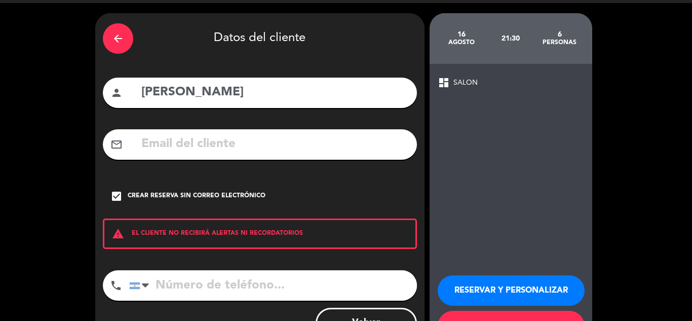
scroll to position [70, 0]
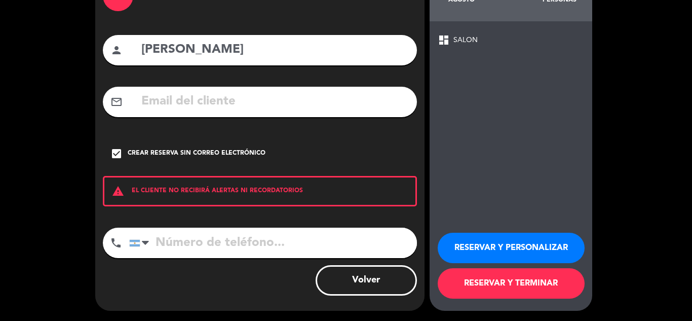
click at [239, 233] on input "tel" at bounding box center [273, 242] width 288 height 30
type input "2616399342"
click at [474, 290] on button "RESERVAR Y TERMINAR" at bounding box center [511, 283] width 147 height 30
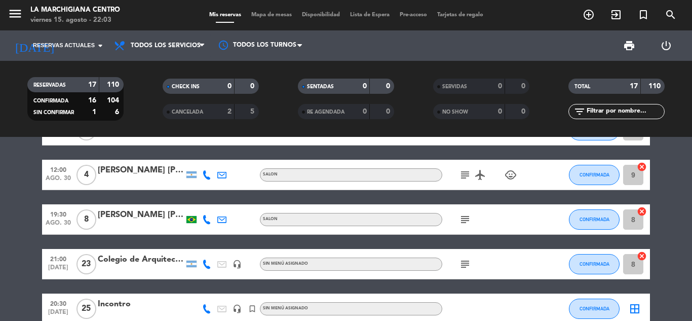
scroll to position [589, 0]
